Goal: Information Seeking & Learning: Learn about a topic

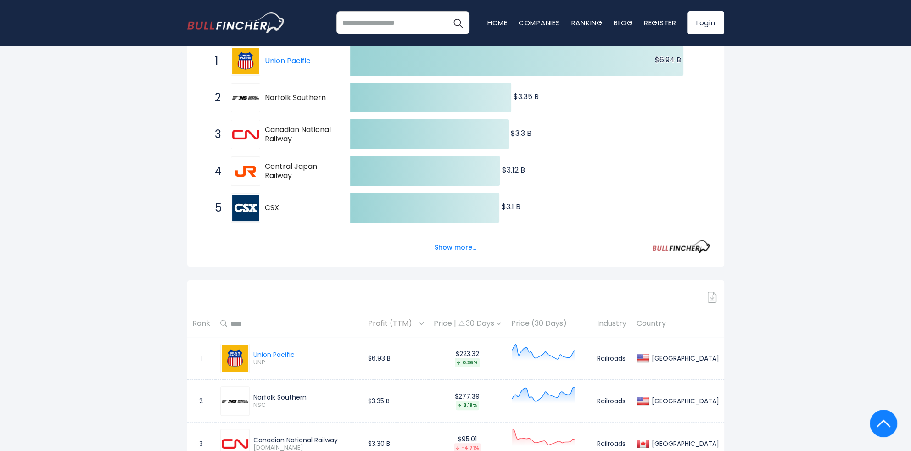
scroll to position [183, 0]
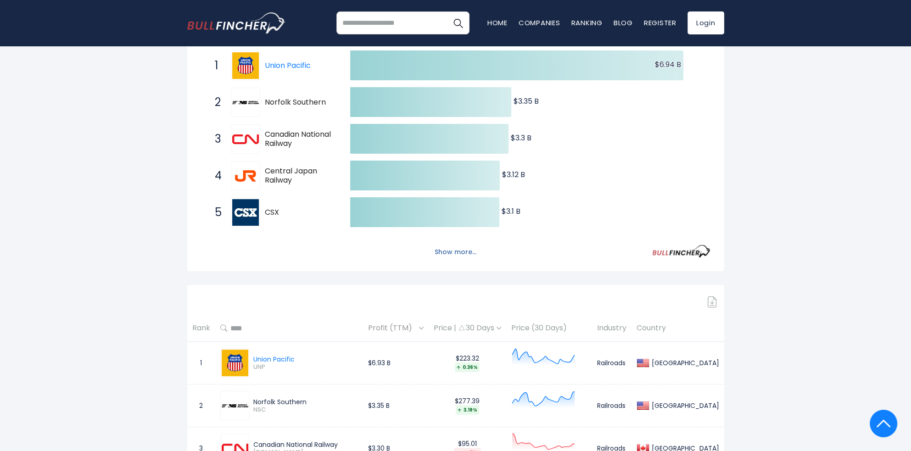
click at [454, 248] on button "Show more..." at bounding box center [455, 251] width 53 height 15
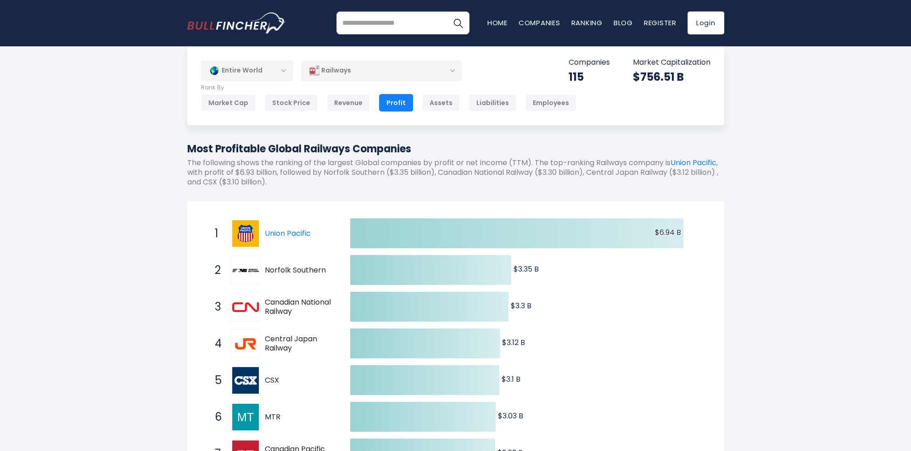
scroll to position [0, 0]
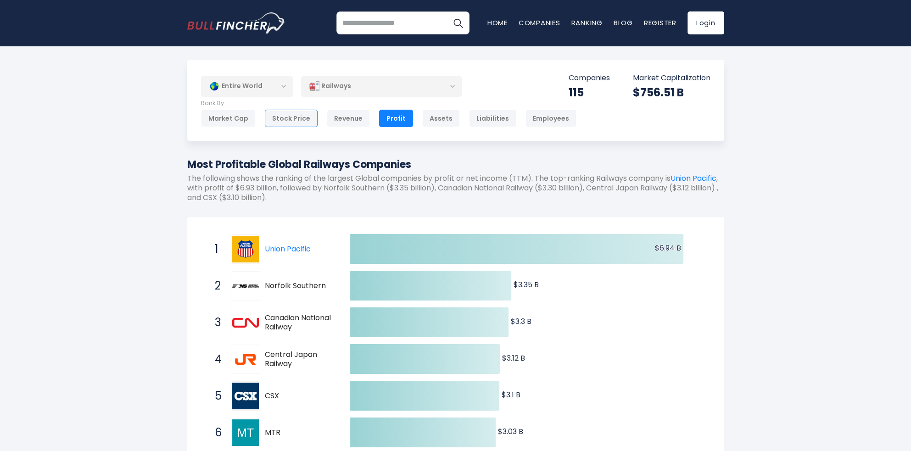
click at [296, 117] on div "Stock Price" at bounding box center [291, 118] width 53 height 17
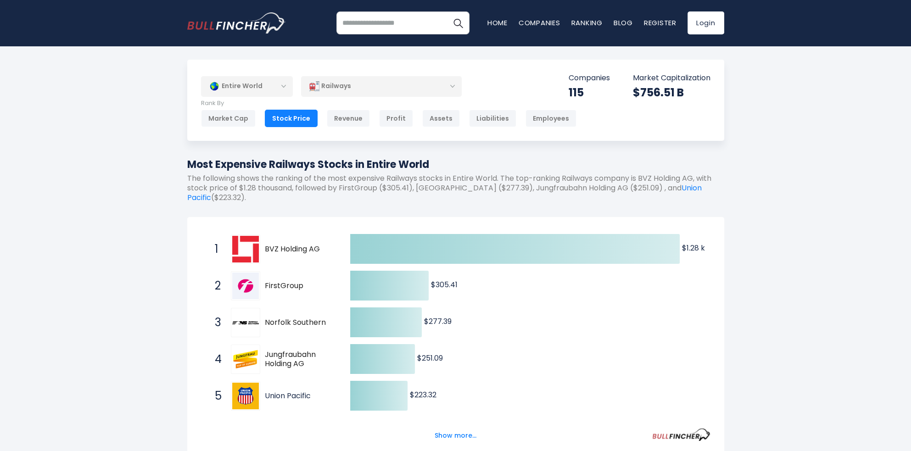
click at [284, 395] on link "Union Pacific" at bounding box center [288, 395] width 46 height 11
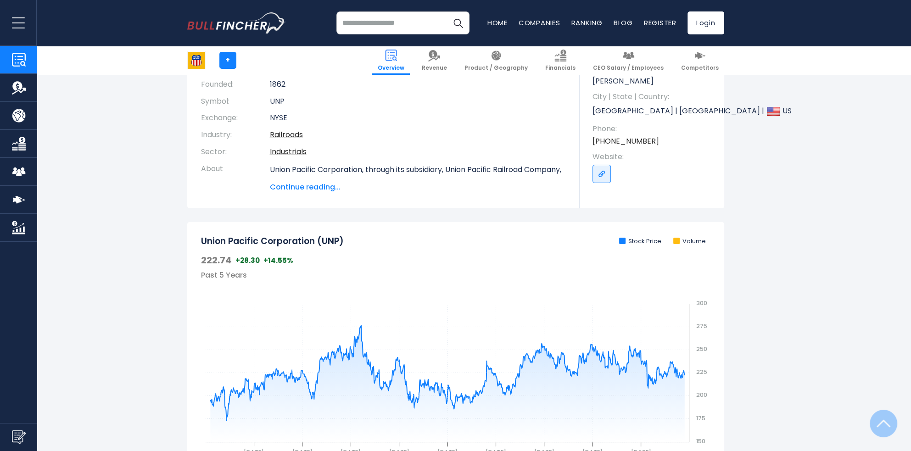
scroll to position [275, 0]
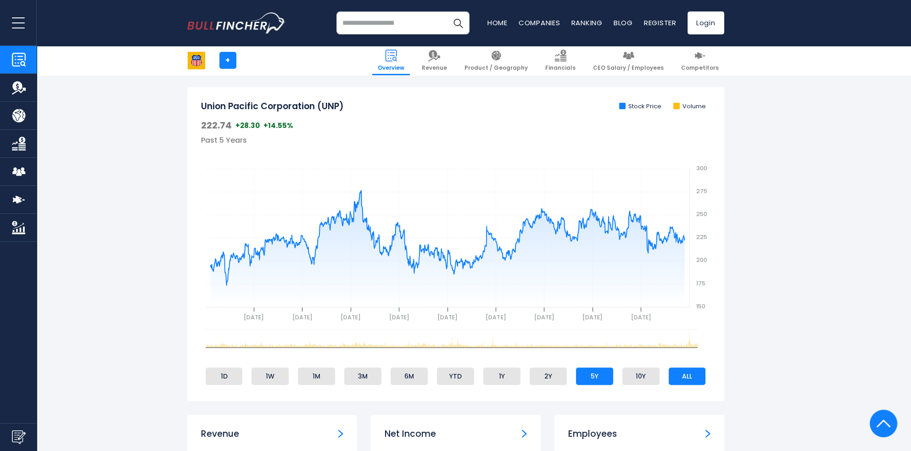
click at [678, 378] on li "ALL" at bounding box center [686, 375] width 37 height 17
click at [678, 380] on li "ALL" at bounding box center [686, 375] width 37 height 17
